Goal: Register for event/course

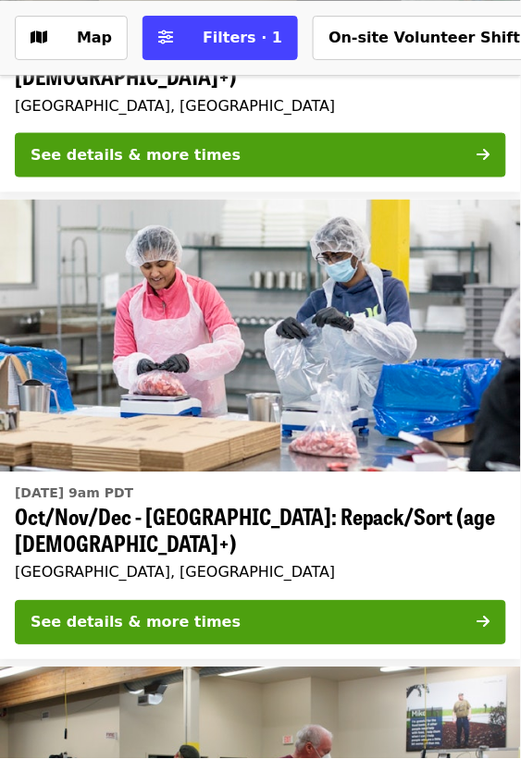
scroll to position [927, 0]
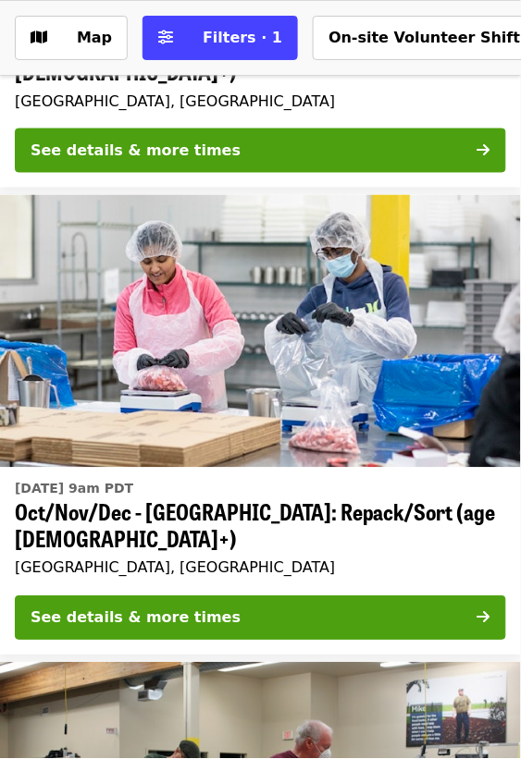
click at [197, 597] on button "See details & more times" at bounding box center [260, 619] width 491 height 44
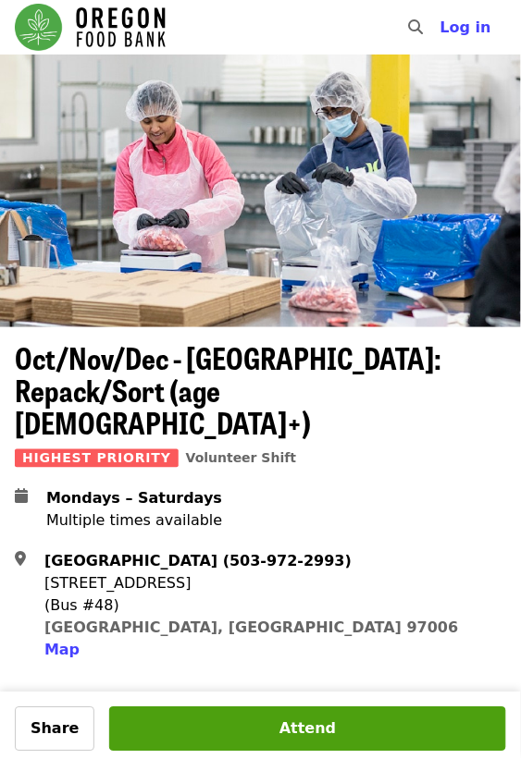
click at [71, 642] on span "Map" at bounding box center [61, 651] width 35 height 18
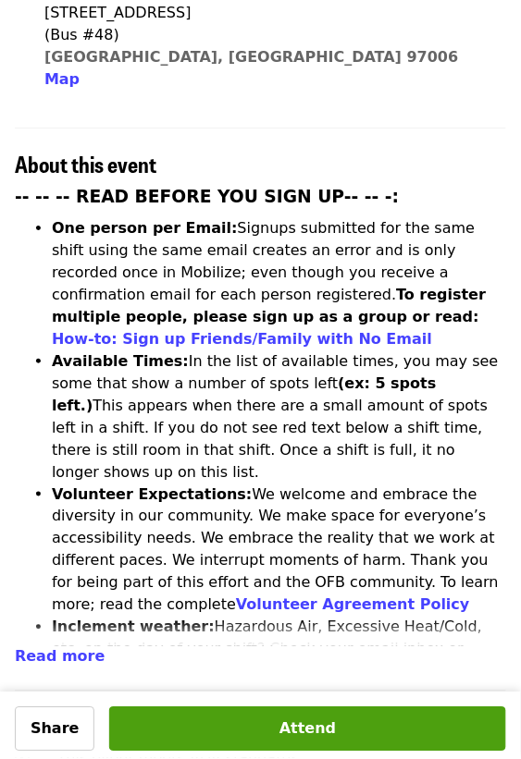
scroll to position [573, 0]
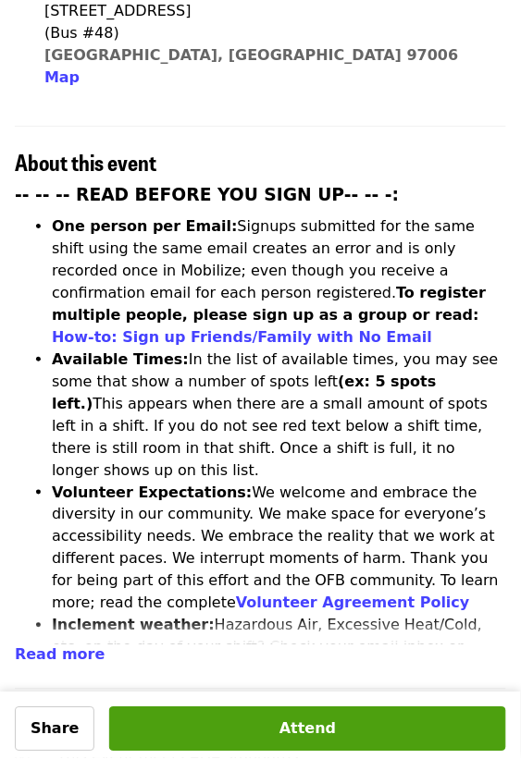
click at [74, 646] on span "Read more" at bounding box center [60, 655] width 90 height 18
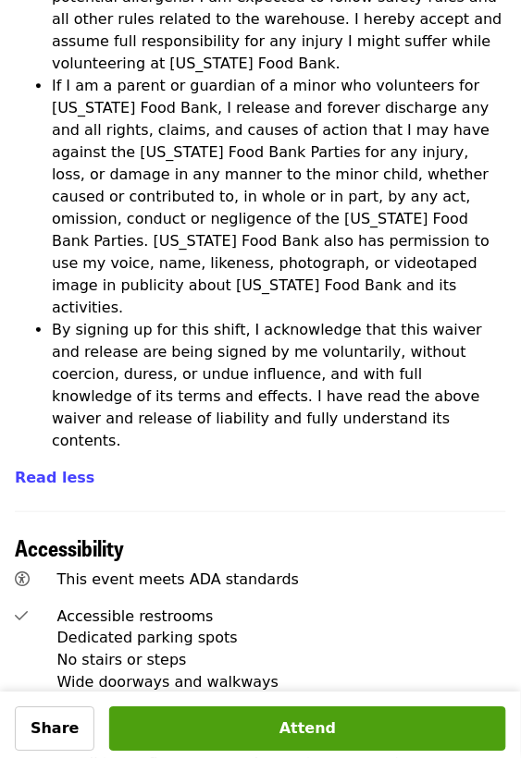
scroll to position [6994, 0]
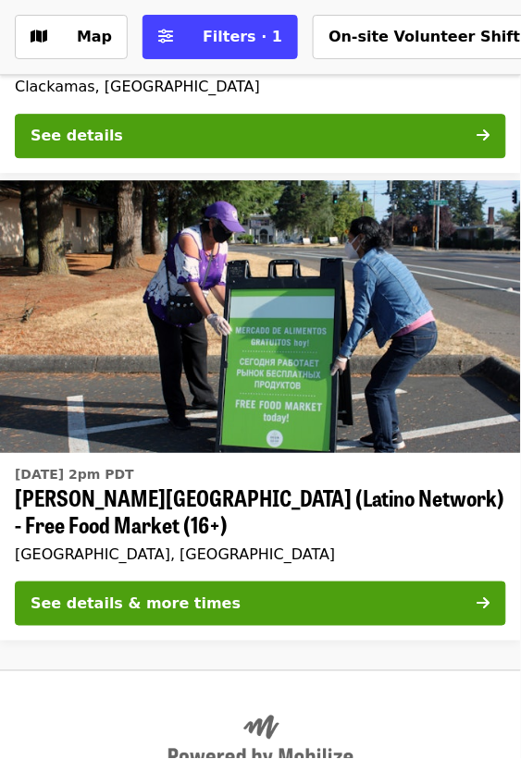
scroll to position [927, 0]
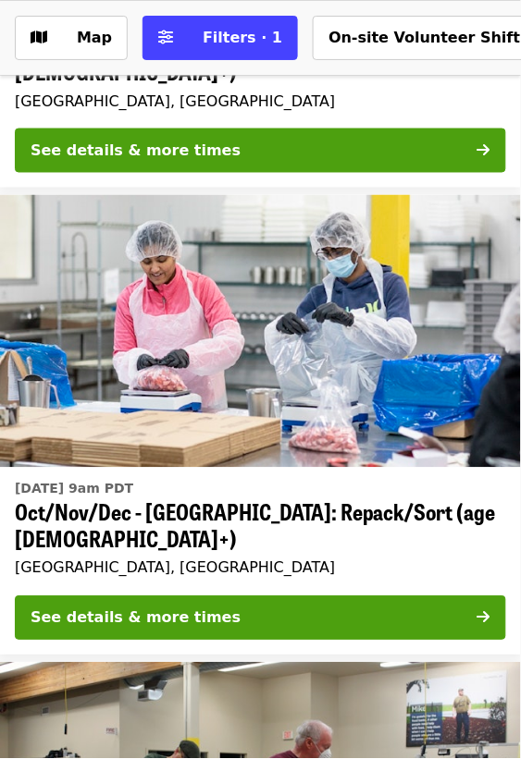
click at [164, 30] on icon "sliders-h icon" at bounding box center [165, 38] width 15 height 18
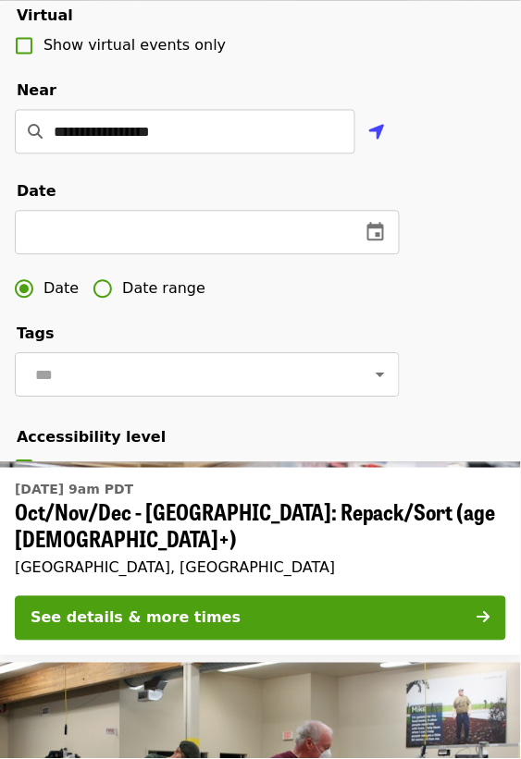
scroll to position [316, 0]
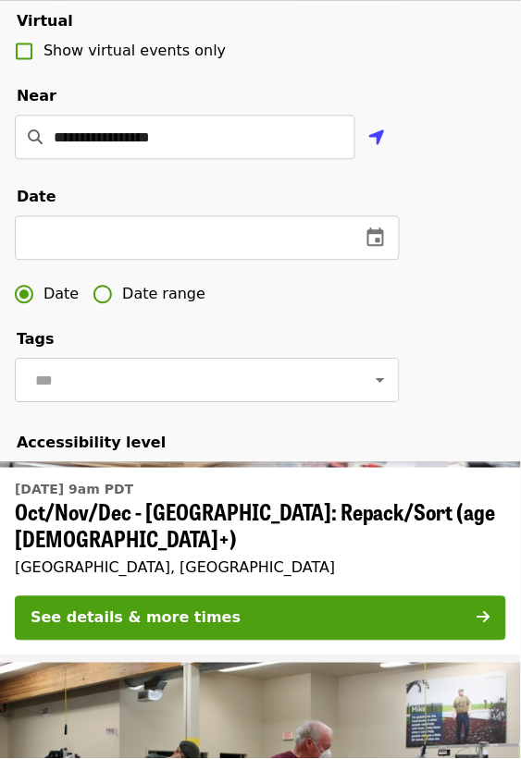
click at [324, 132] on input "**********" at bounding box center [205, 137] width 302 height 44
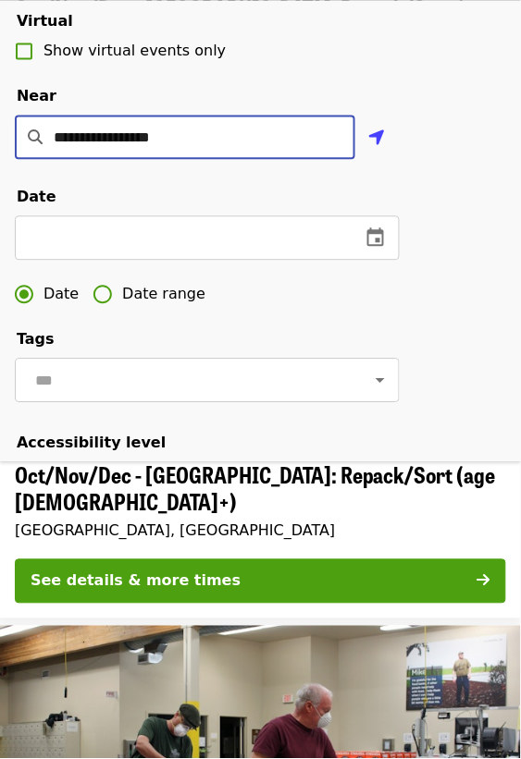
scroll to position [1376, 0]
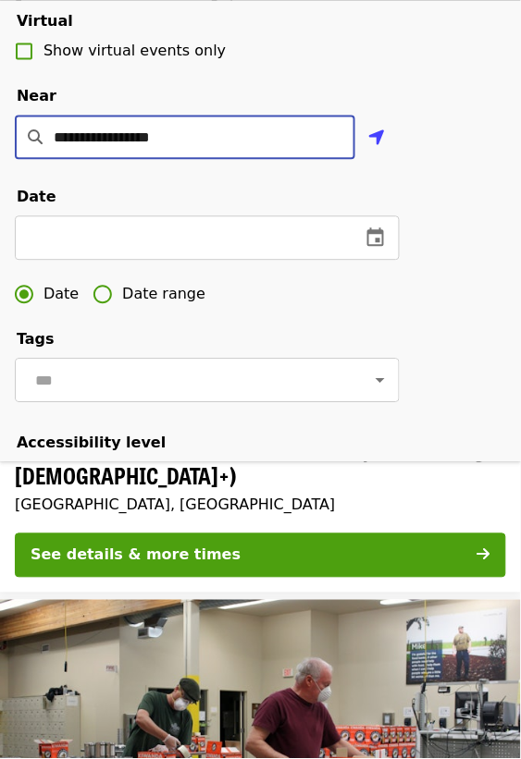
click at [108, 136] on input "**********" at bounding box center [205, 137] width 302 height 44
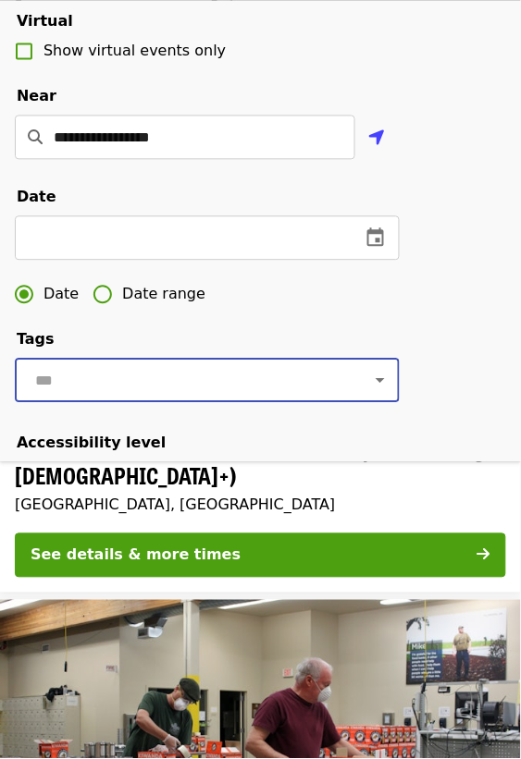
scroll to position [585, 0]
